Goal: Register for event/course: Sign up to attend an event or enroll in a course

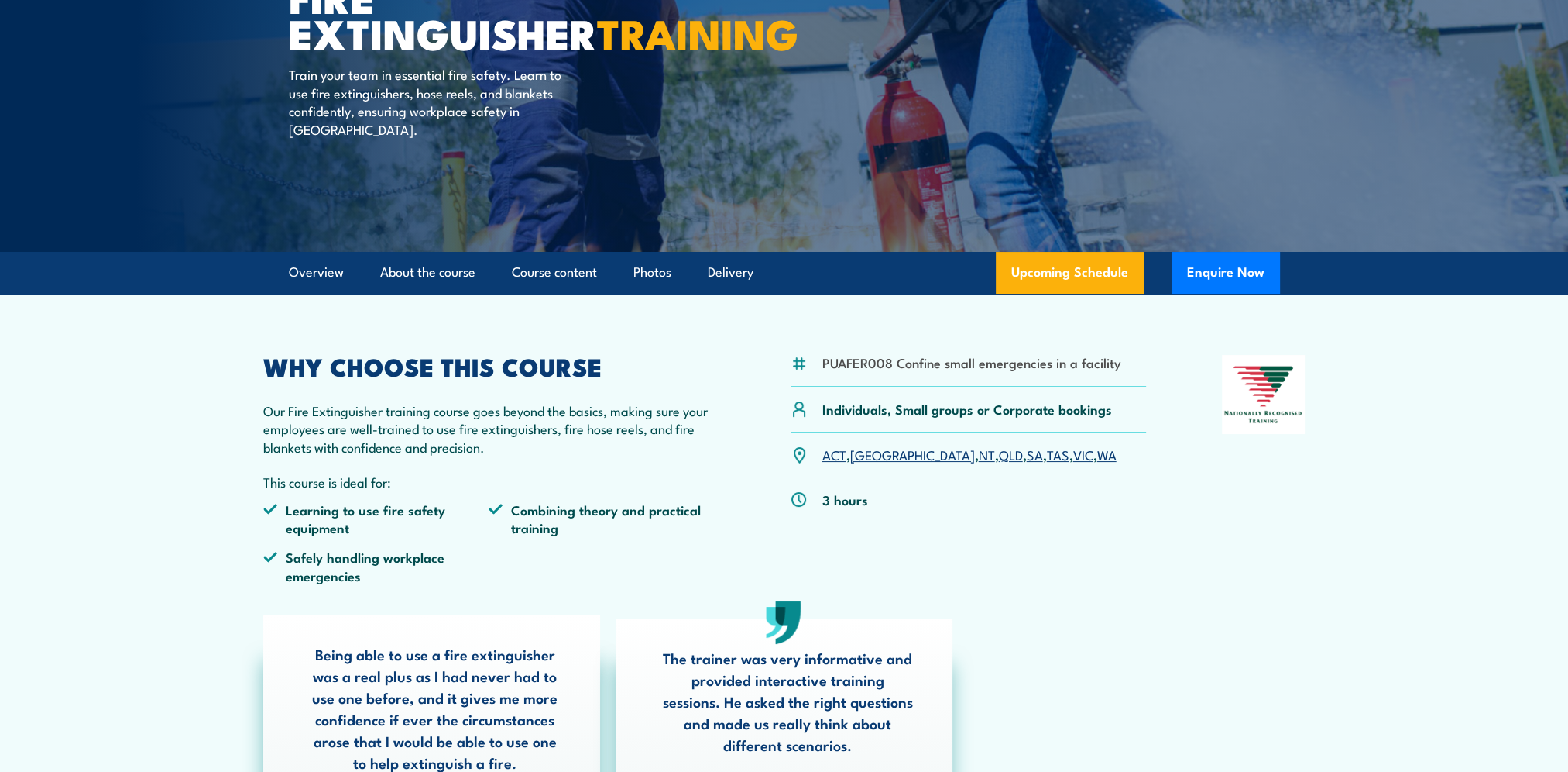
scroll to position [155, 0]
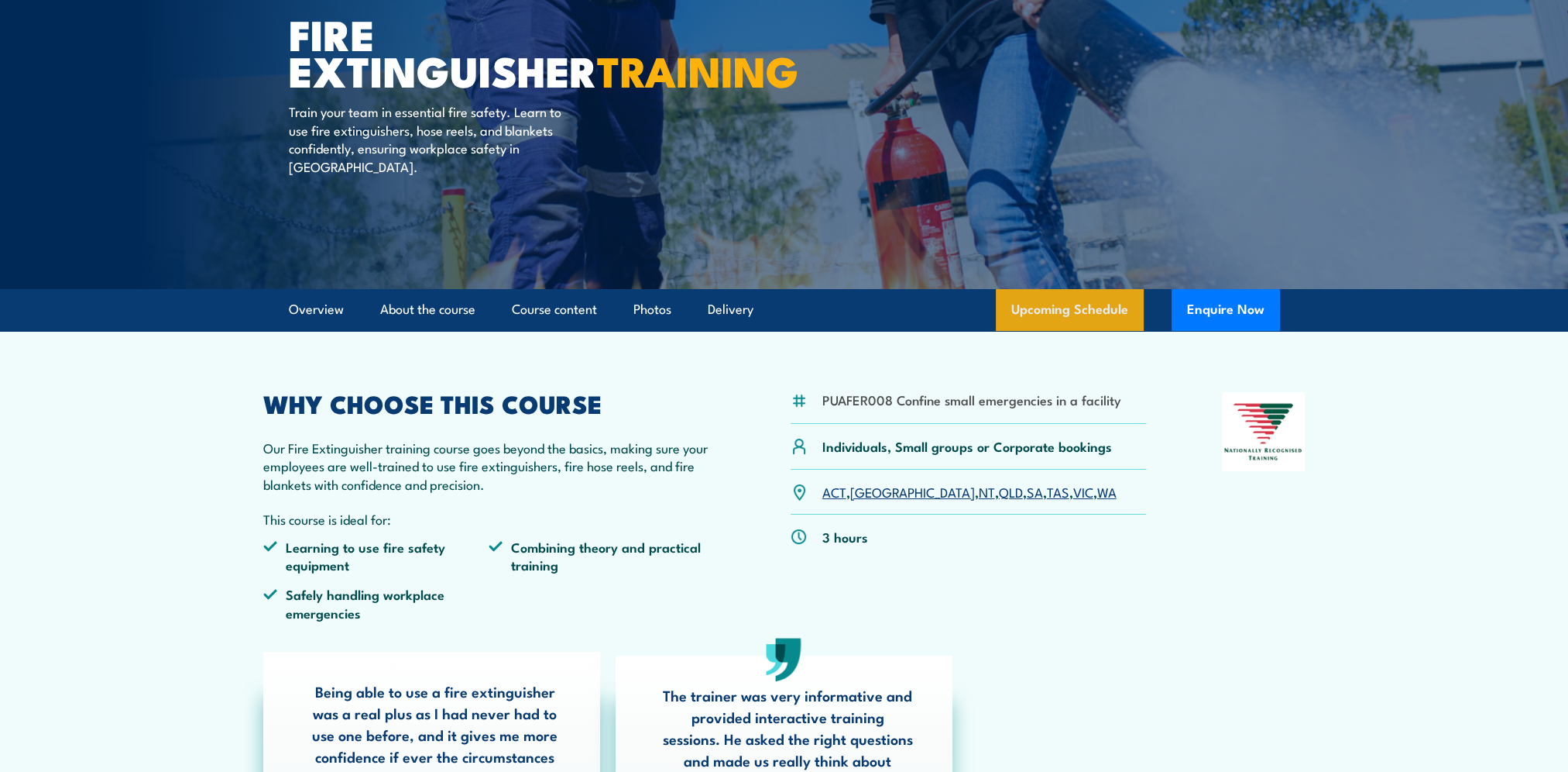
click at [1080, 306] on link "Upcoming Schedule" at bounding box center [1070, 310] width 148 height 42
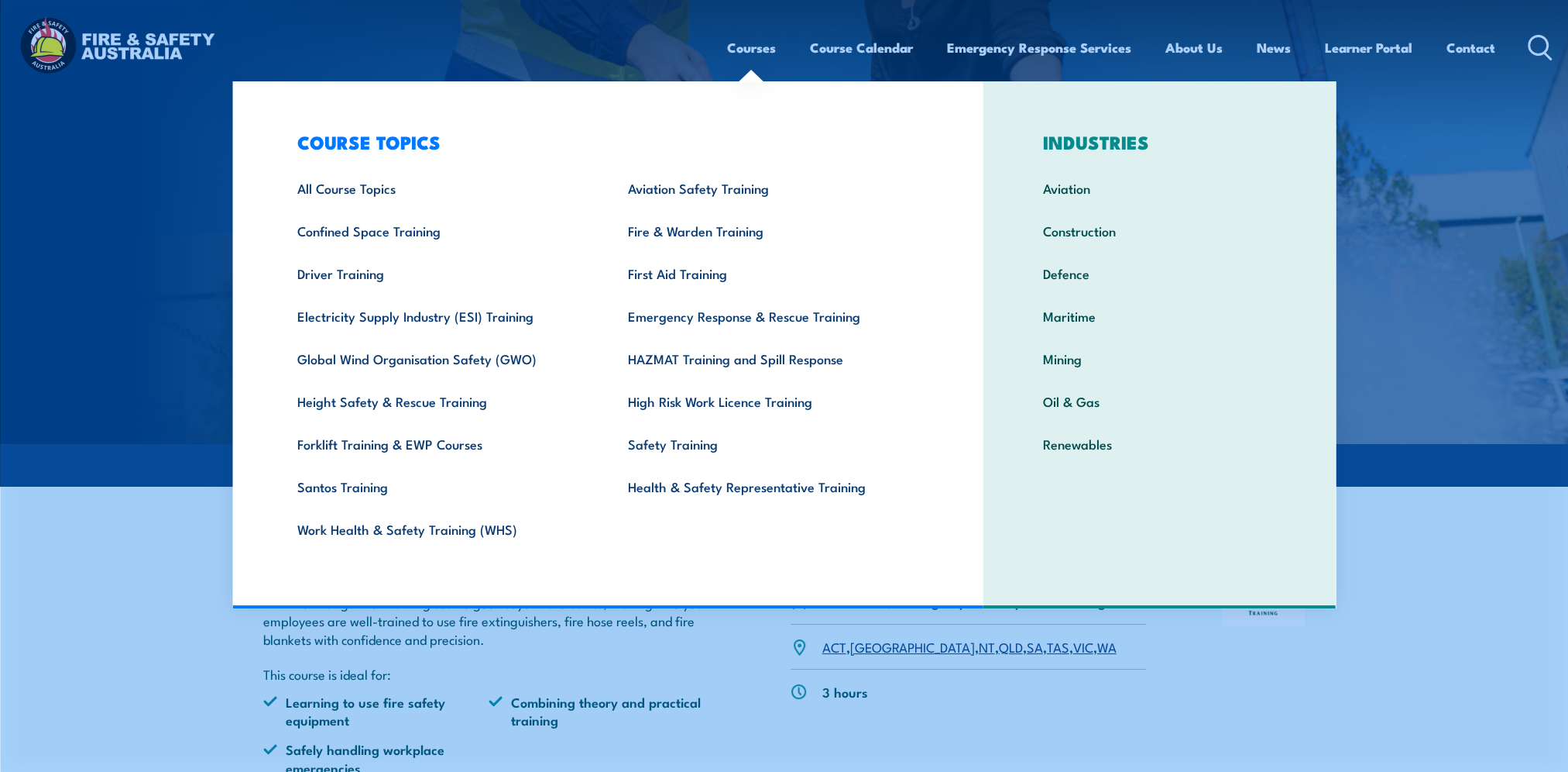
click at [761, 55] on link "Courses" at bounding box center [752, 47] width 49 height 41
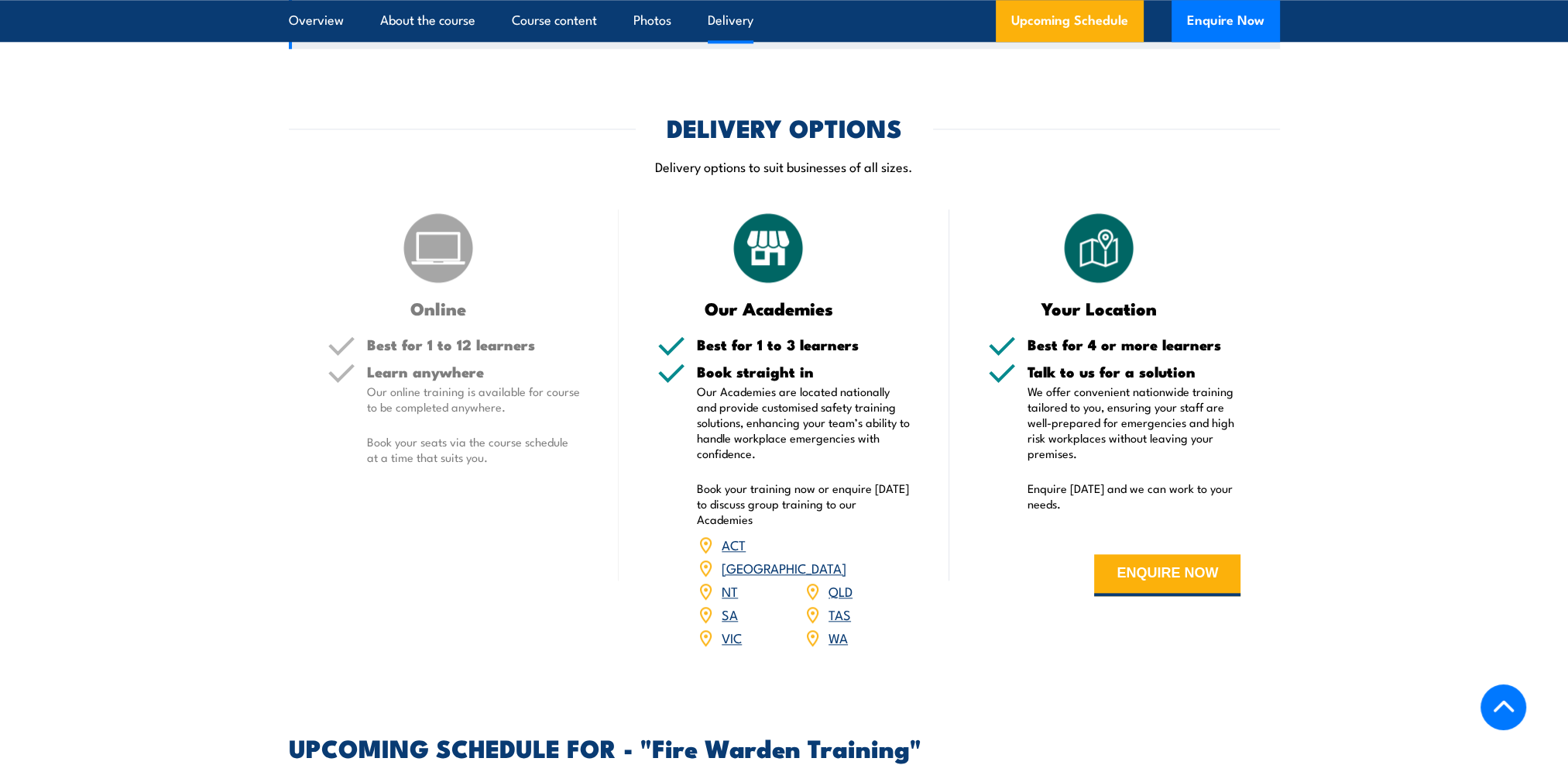
scroll to position [2169, 0]
click at [418, 440] on p "Book your seats via the course schedule at a time that suits you." at bounding box center [474, 448] width 214 height 31
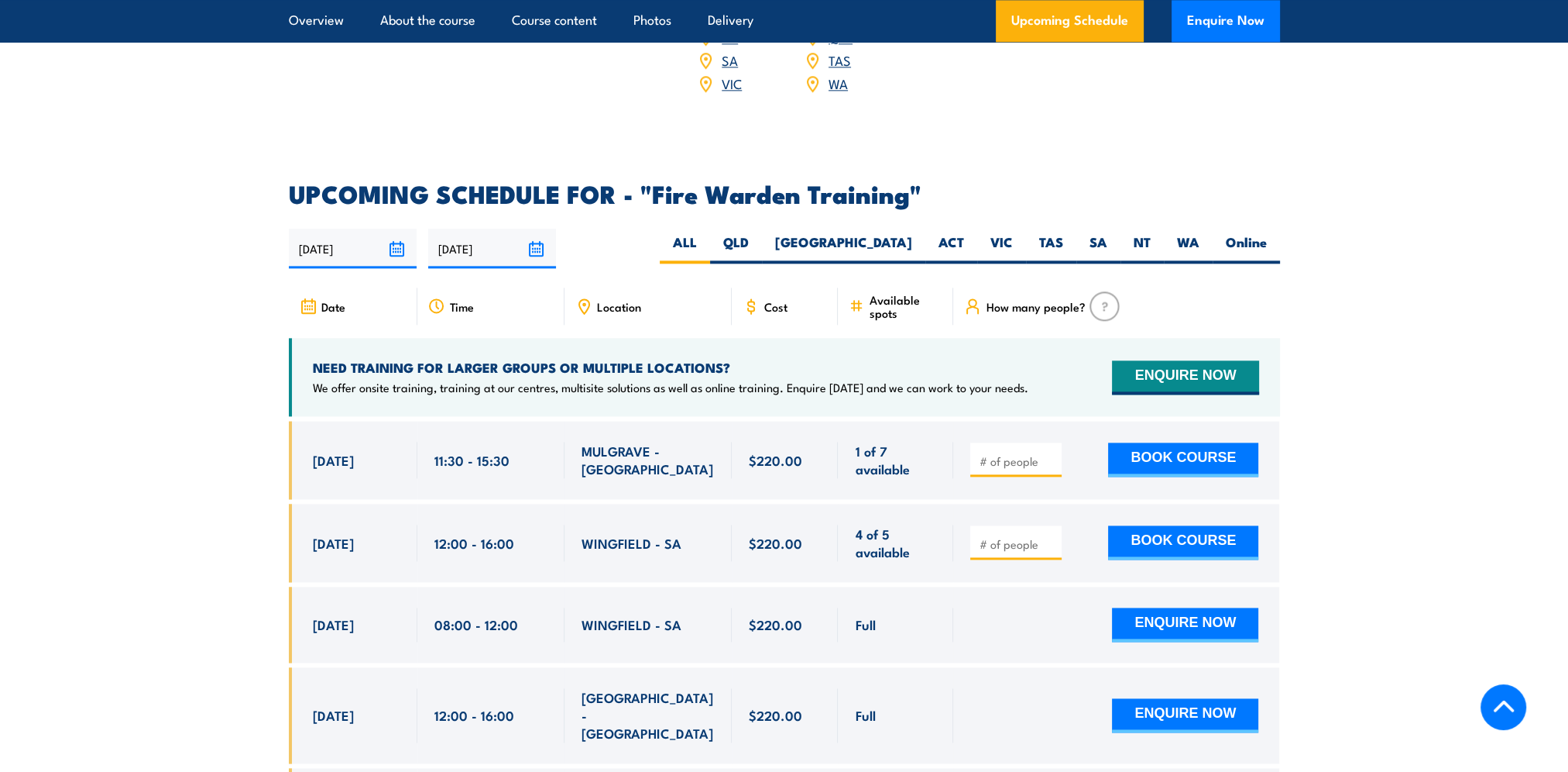
scroll to position [2634, 0]
